Goal: Task Accomplishment & Management: Manage account settings

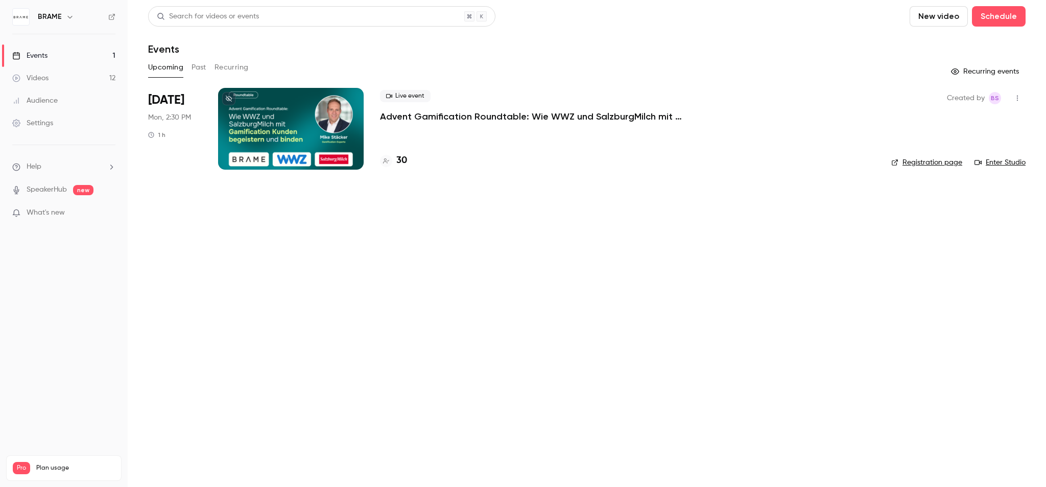
click at [433, 117] on p "Advent Gamification Roundtable: Wie WWZ und SalzburgMilch mit Gamification Kund…" at bounding box center [533, 116] width 306 height 12
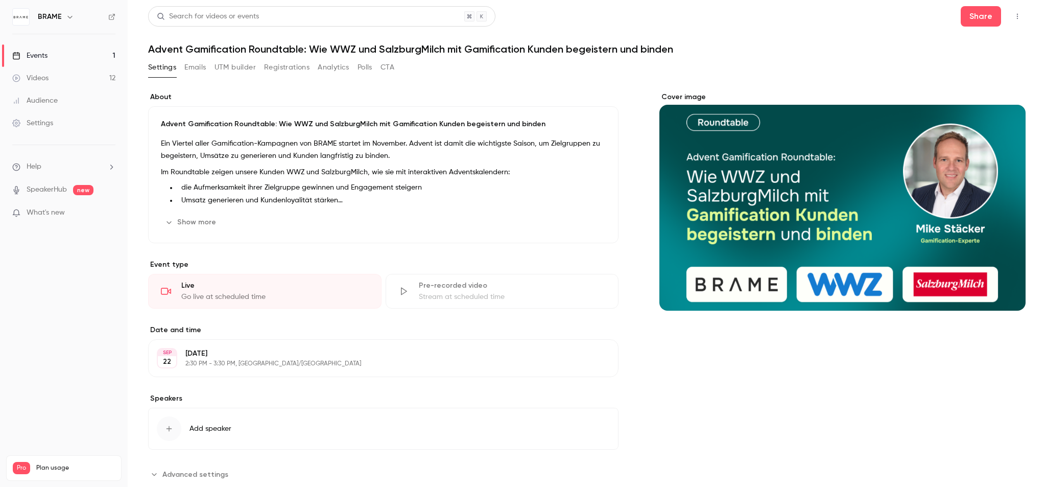
click at [204, 70] on button "Emails" at bounding box center [194, 67] width 21 height 16
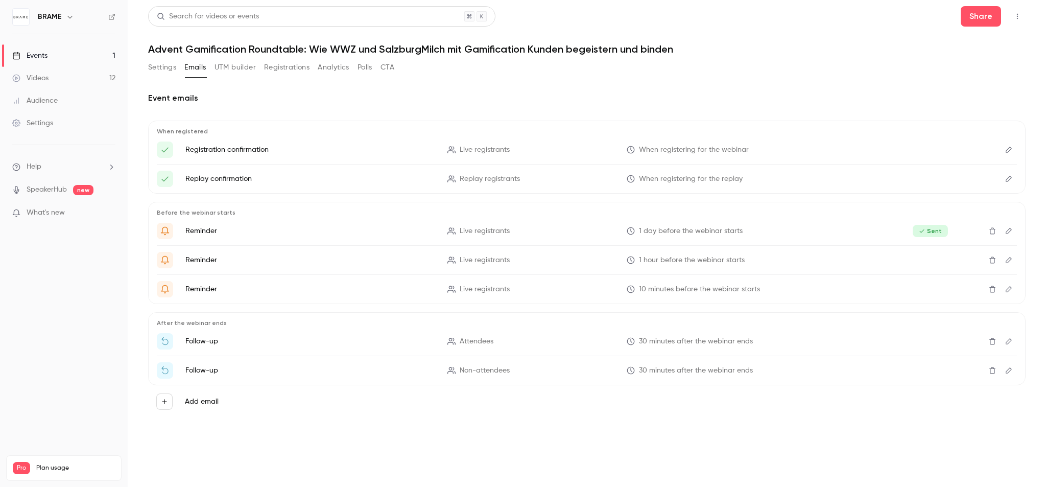
click at [990, 259] on icon "Delete" at bounding box center [992, 260] width 6 height 7
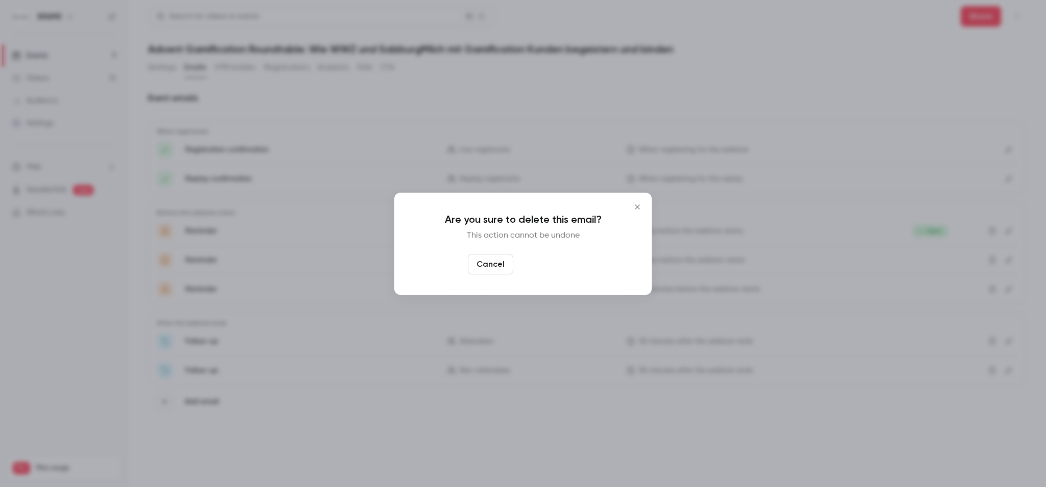
click at [558, 264] on button "Yes, delete" at bounding box center [547, 264] width 61 height 20
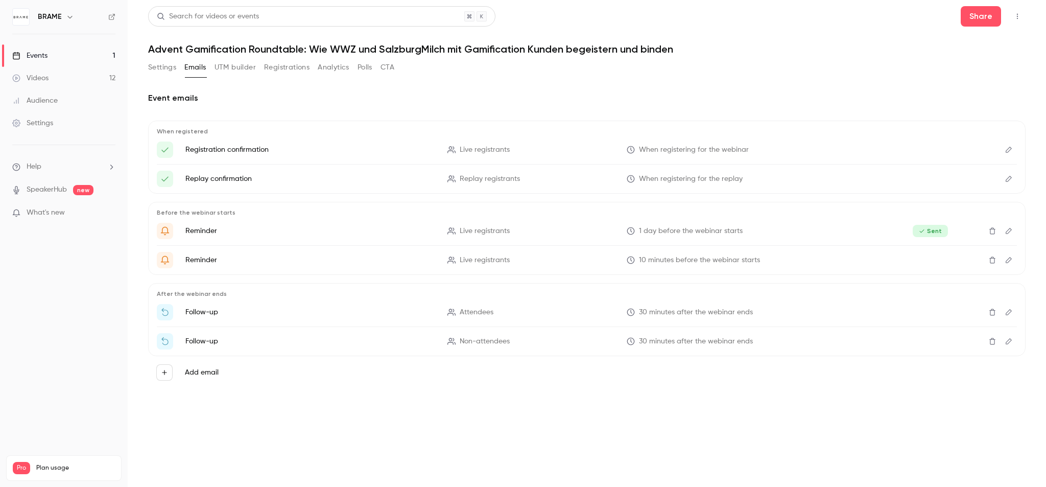
click at [192, 256] on p "Reminder" at bounding box center [310, 260] width 250 height 10
click at [492, 252] on li "Reminder Live registrants 10 minutes before the webinar starts" at bounding box center [587, 260] width 860 height 16
click at [675, 269] on div "Before the webinar starts Reminder Live registrants 1 day before the webinar st…" at bounding box center [587, 238] width 878 height 73
click at [673, 260] on span "10 minutes before the webinar starts" at bounding box center [699, 260] width 121 height 11
click at [187, 226] on p "Reminder" at bounding box center [310, 231] width 250 height 10
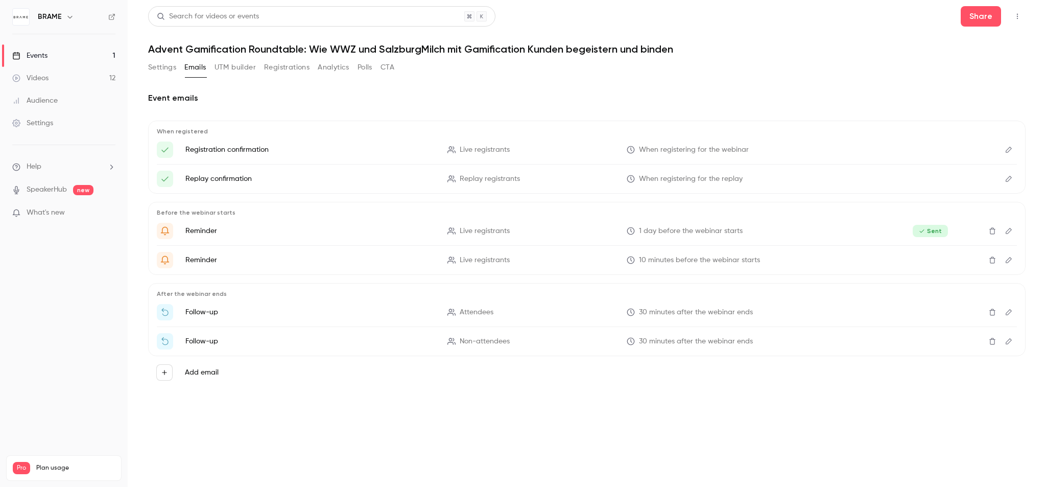
drag, startPoint x: 513, startPoint y: 229, endPoint x: 520, endPoint y: 229, distance: 7.2
click at [513, 229] on p "Live registrants" at bounding box center [530, 231] width 167 height 11
drag, startPoint x: 151, startPoint y: 224, endPoint x: 164, endPoint y: 225, distance: 13.3
click at [151, 224] on div "Before the webinar starts Reminder Live registrants 1 day before the webinar st…" at bounding box center [587, 238] width 878 height 73
click at [165, 226] on icon "{{ event_name }} is about to go live" at bounding box center [164, 230] width 9 height 9
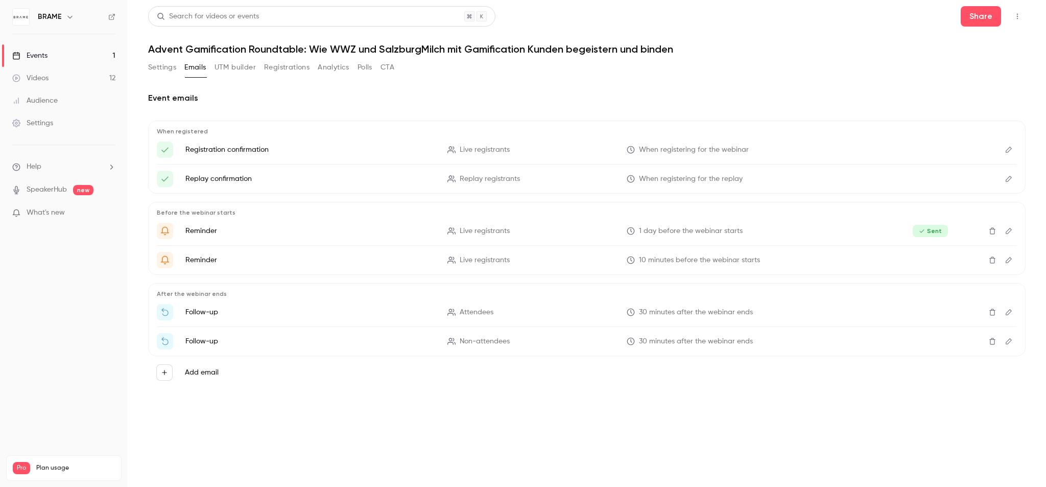
drag, startPoint x: 204, startPoint y: 233, endPoint x: 231, endPoint y: 214, distance: 33.2
click at [205, 233] on p "Reminder" at bounding box center [310, 231] width 250 height 10
click at [1011, 258] on icon "Edit" at bounding box center [1009, 260] width 6 height 6
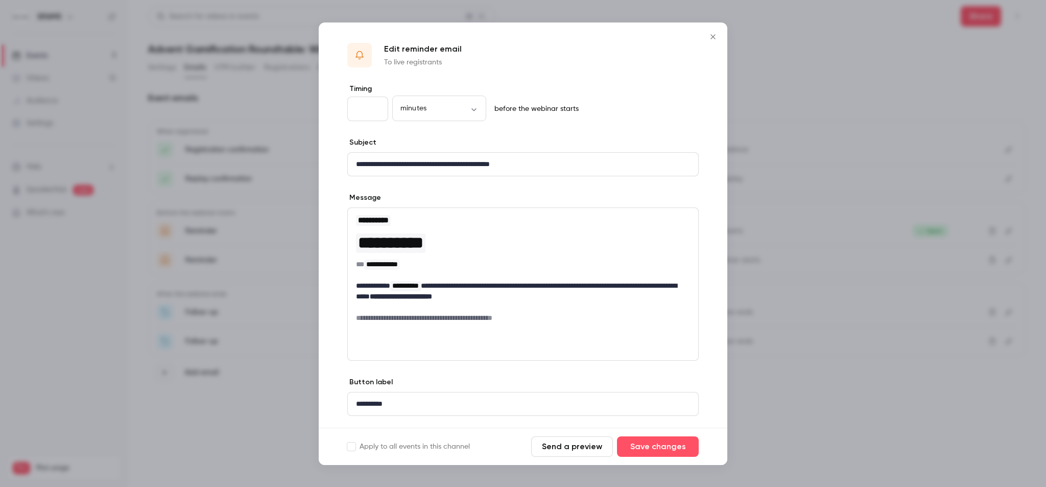
click at [708, 37] on icon "Close" at bounding box center [713, 37] width 12 height 8
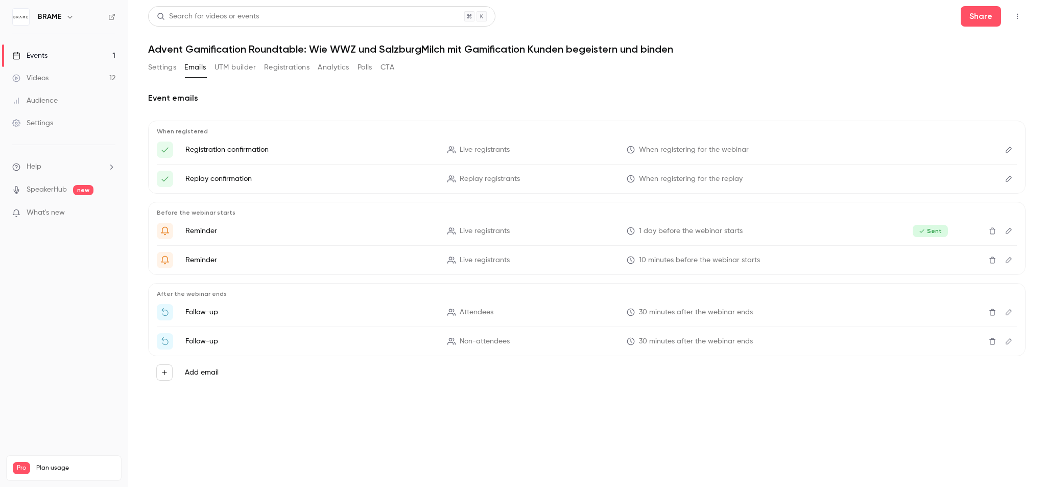
click at [1009, 233] on icon "Edit" at bounding box center [1009, 230] width 8 height 7
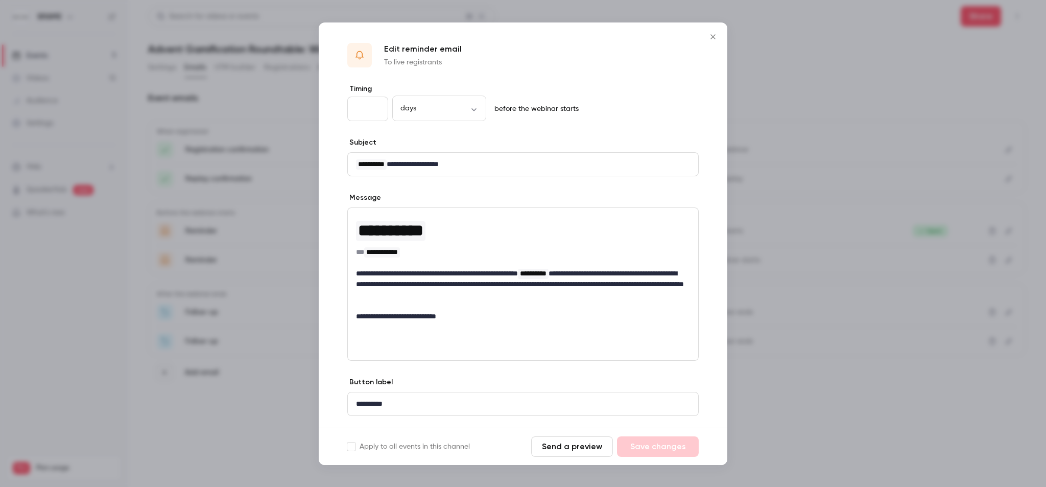
click at [713, 33] on icon "Close" at bounding box center [713, 37] width 12 height 8
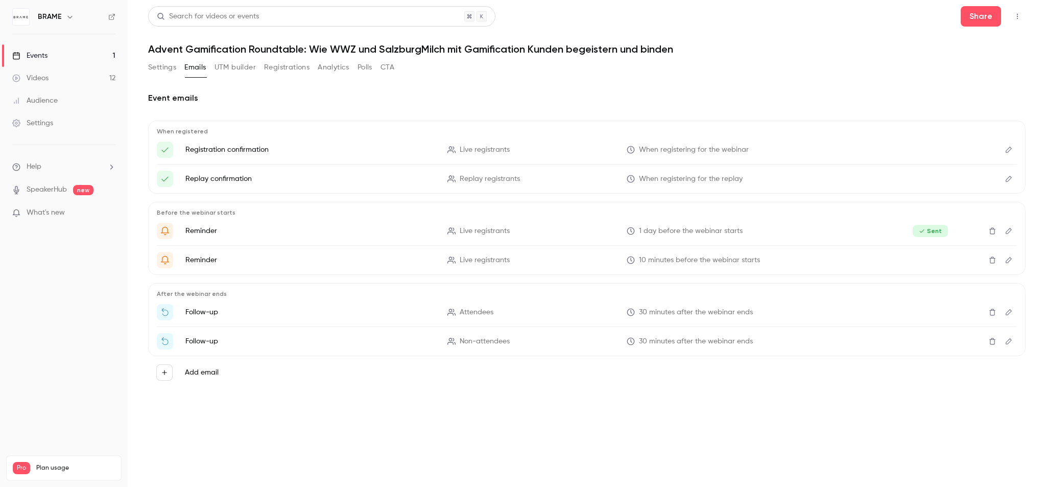
click at [162, 67] on button "Settings" at bounding box center [162, 67] width 28 height 16
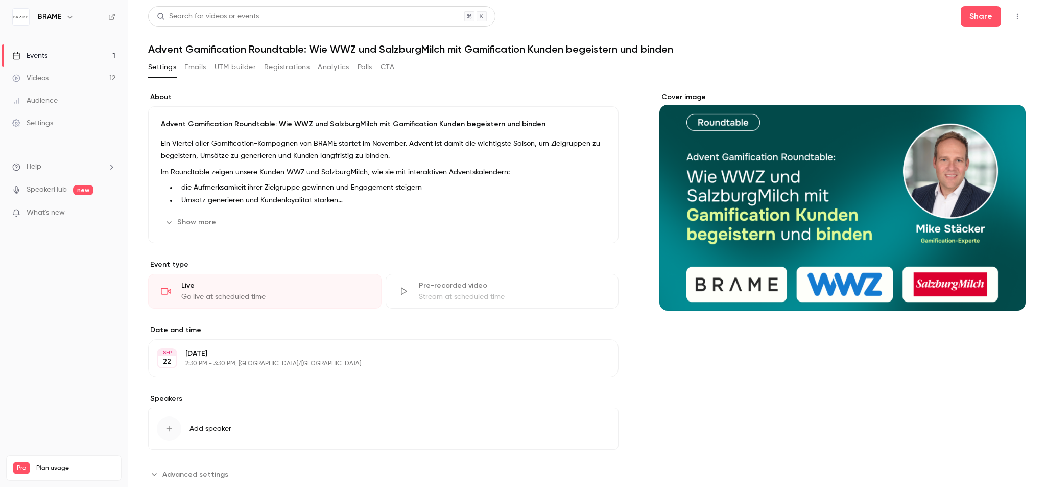
click at [61, 52] on link "Events 1" at bounding box center [64, 55] width 128 height 22
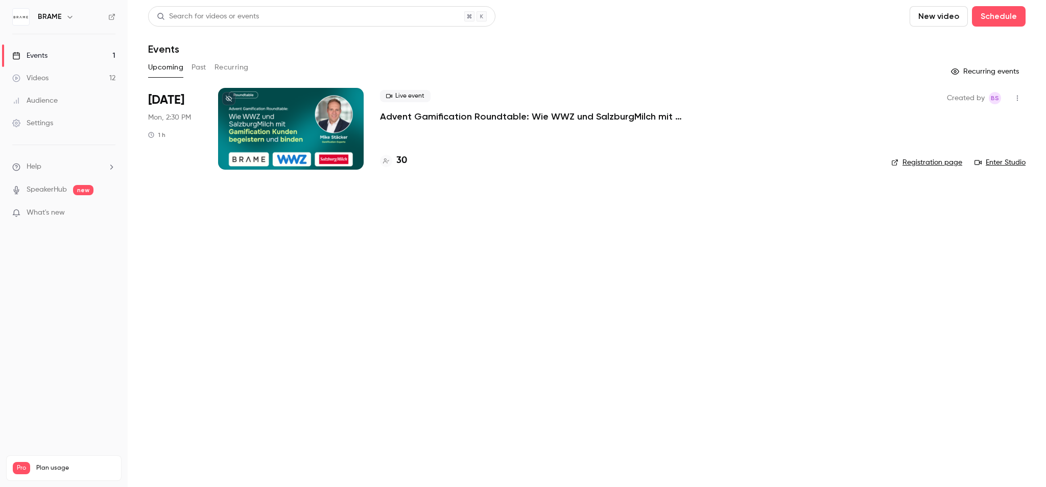
click at [405, 161] on h4 "30" at bounding box center [401, 161] width 11 height 14
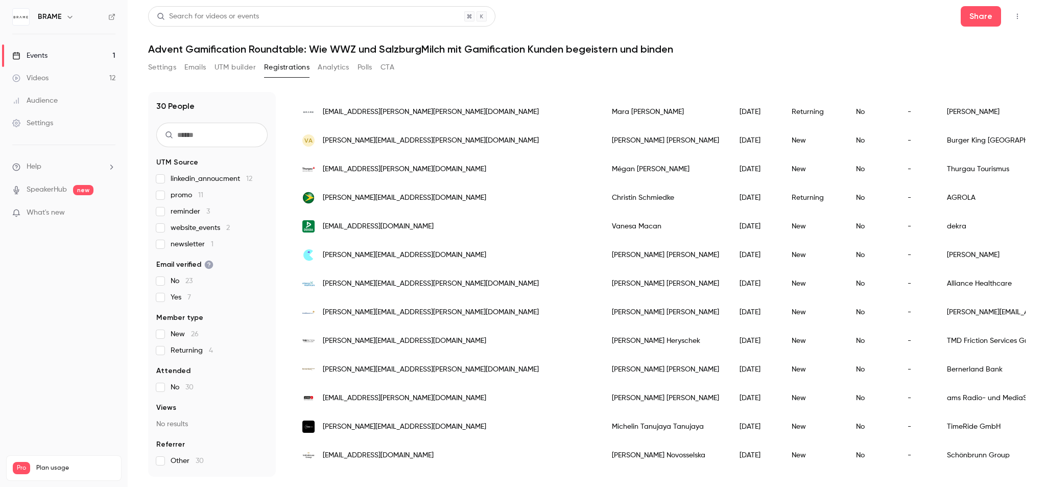
scroll to position [43, 0]
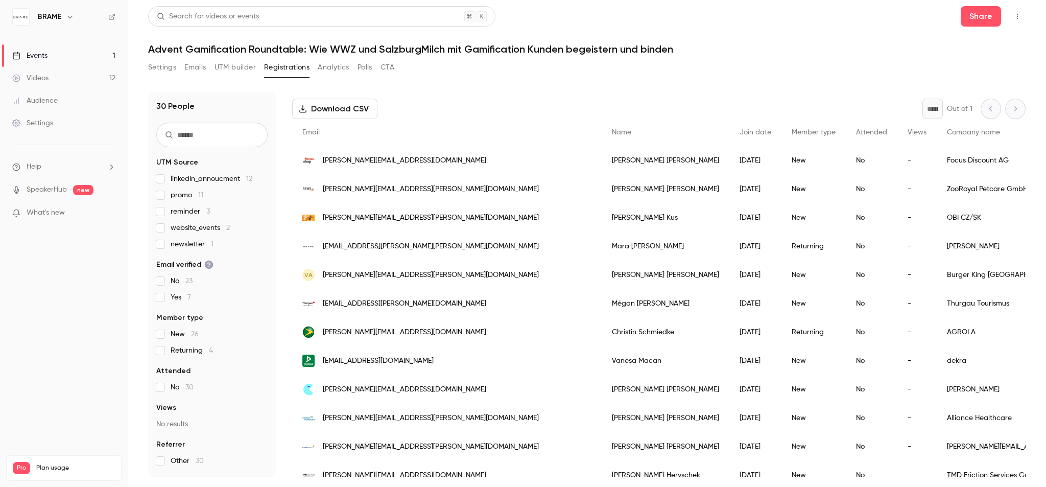
click at [244, 73] on button "UTM builder" at bounding box center [235, 67] width 41 height 16
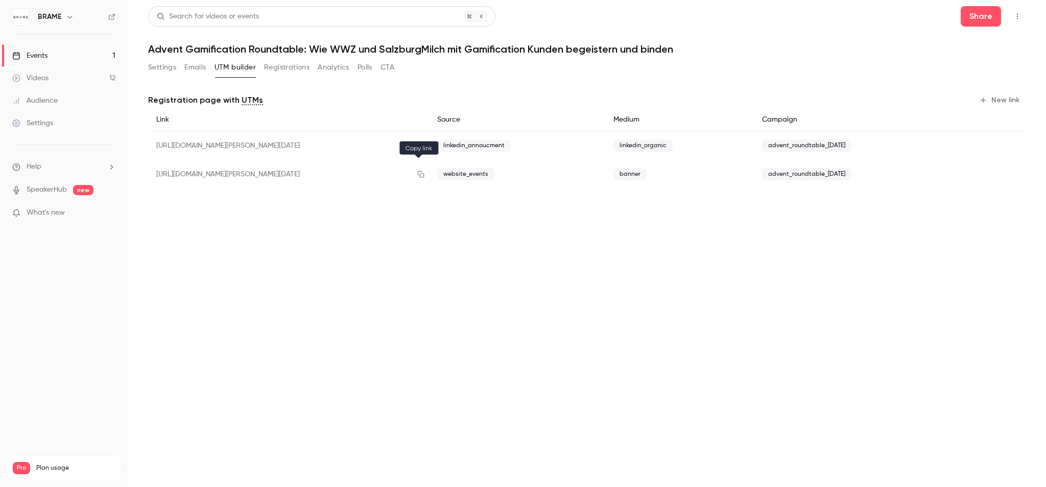
click at [425, 195] on div "Registration page with UTMs New link Link Source Medium Campaign [URL][DOMAIN_N…" at bounding box center [587, 148] width 878 height 113
click at [733, 276] on main "Search for videos or events Share Advent Gamification Roundtable: Wie WWZ und S…" at bounding box center [587, 243] width 918 height 487
